Goal: Find specific page/section: Find specific page/section

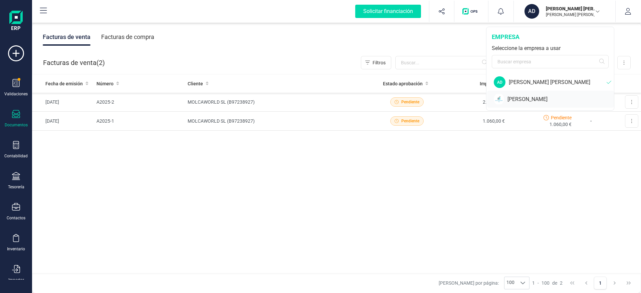
click at [531, 101] on div "[PERSON_NAME]" at bounding box center [561, 99] width 107 height 8
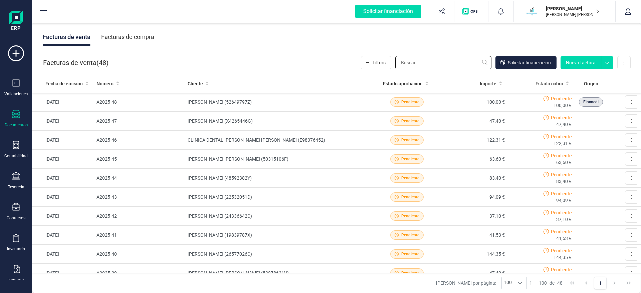
click at [436, 65] on input "text" at bounding box center [443, 62] width 96 height 13
type input "GERSON"
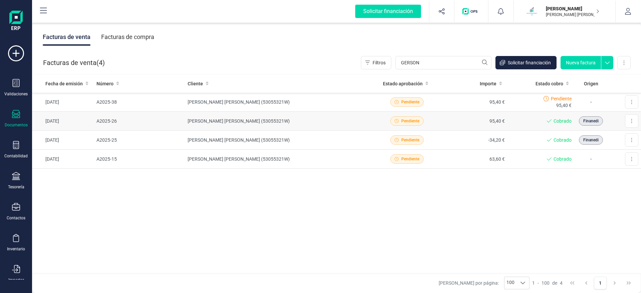
click at [458, 121] on td "95,40 €" at bounding box center [473, 121] width 67 height 19
click at [462, 143] on td "-34,20 €" at bounding box center [473, 140] width 67 height 19
drag, startPoint x: 429, startPoint y: 65, endPoint x: 351, endPoint y: 67, distance: 78.5
click at [395, 68] on input "GERSON" at bounding box center [443, 62] width 96 height 13
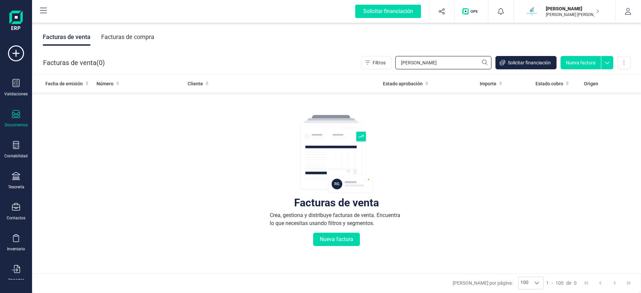
drag, startPoint x: 438, startPoint y: 64, endPoint x: 337, endPoint y: 80, distance: 102.7
click at [395, 69] on input "[PERSON_NAME]" at bounding box center [443, 62] width 96 height 13
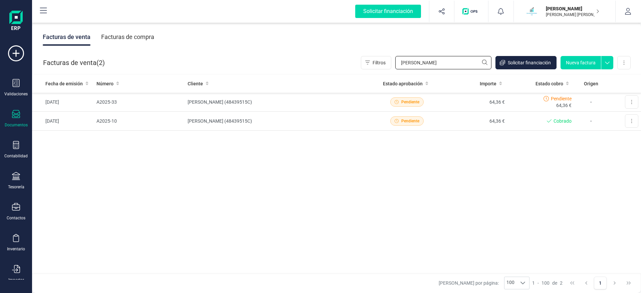
drag, startPoint x: 428, startPoint y: 65, endPoint x: 346, endPoint y: 66, distance: 81.5
click at [395, 66] on input "[PERSON_NAME]" at bounding box center [443, 62] width 96 height 13
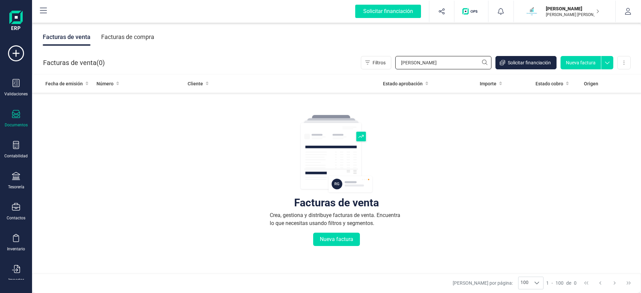
drag, startPoint x: 427, startPoint y: 64, endPoint x: 345, endPoint y: 64, distance: 81.8
click at [395, 64] on input "[PERSON_NAME]" at bounding box center [443, 62] width 96 height 13
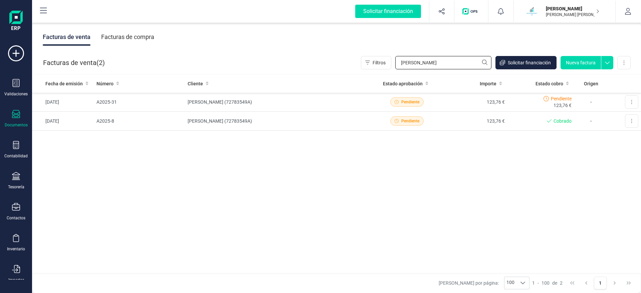
drag, startPoint x: 424, startPoint y: 62, endPoint x: 336, endPoint y: 69, distance: 88.5
click at [395, 69] on input "[PERSON_NAME]" at bounding box center [443, 62] width 96 height 13
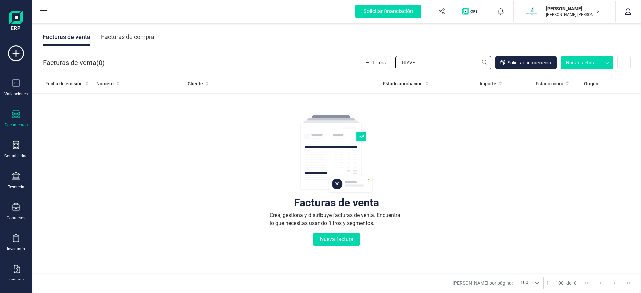
drag, startPoint x: 426, startPoint y: 65, endPoint x: 367, endPoint y: 66, distance: 59.1
click at [395, 66] on input "TRAVE" at bounding box center [443, 62] width 96 height 13
drag, startPoint x: 423, startPoint y: 63, endPoint x: 337, endPoint y: 64, distance: 85.8
click at [395, 64] on input "[DEMOGRAPHIC_DATA]" at bounding box center [443, 62] width 96 height 13
drag, startPoint x: 423, startPoint y: 61, endPoint x: 366, endPoint y: 69, distance: 57.3
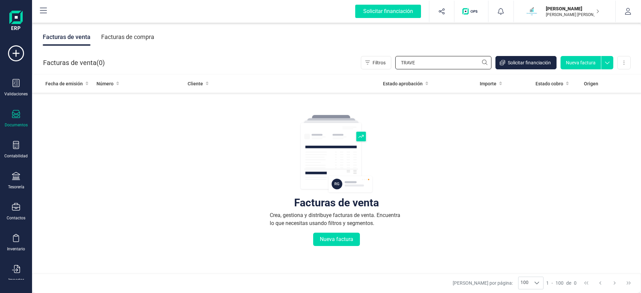
click at [395, 69] on input "TRAVE" at bounding box center [443, 62] width 96 height 13
drag, startPoint x: 437, startPoint y: 60, endPoint x: 343, endPoint y: 75, distance: 95.0
click at [395, 69] on input "[PERSON_NAME]" at bounding box center [443, 62] width 96 height 13
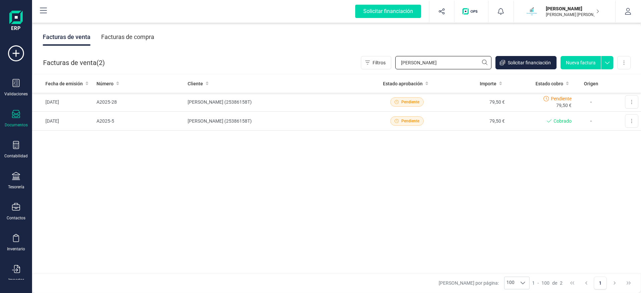
drag, startPoint x: 425, startPoint y: 64, endPoint x: 321, endPoint y: 71, distance: 104.4
click at [395, 69] on input "[PERSON_NAME]" at bounding box center [443, 62] width 96 height 13
drag, startPoint x: 428, startPoint y: 64, endPoint x: 340, endPoint y: 70, distance: 87.7
click at [395, 69] on input "[PERSON_NAME]" at bounding box center [443, 62] width 96 height 13
type input "MARI"
